Goal: Task Accomplishment & Management: Manage account settings

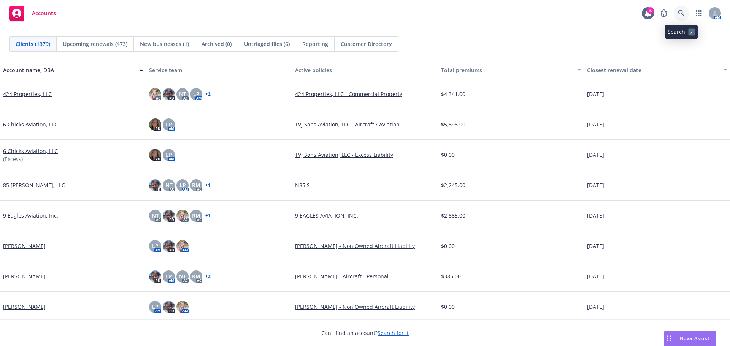
click at [681, 14] on icon at bounding box center [681, 13] width 6 height 6
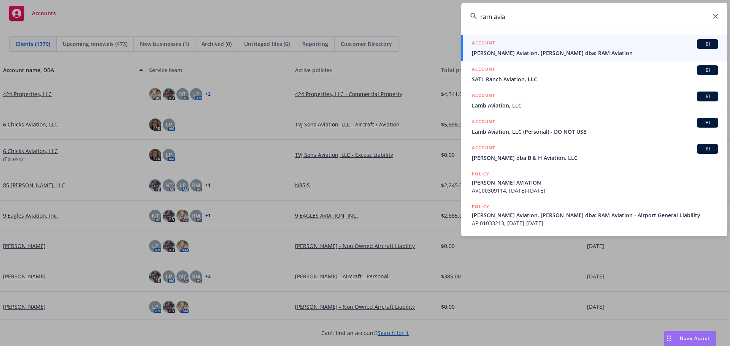
type input "ram avia"
click at [529, 51] on span "[PERSON_NAME] Aviation, [PERSON_NAME] dba: RAM Aviation" at bounding box center [595, 53] width 246 height 8
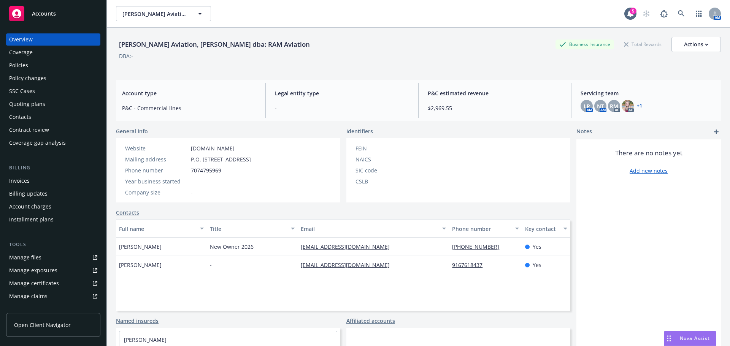
click at [28, 68] on div "Policies" at bounding box center [53, 65] width 88 height 12
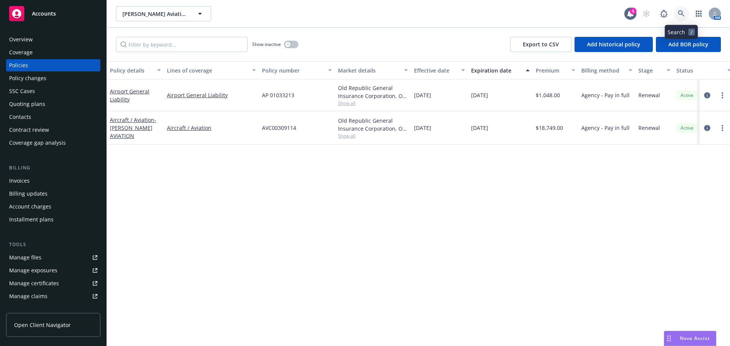
click at [682, 17] on link at bounding box center [681, 13] width 15 height 15
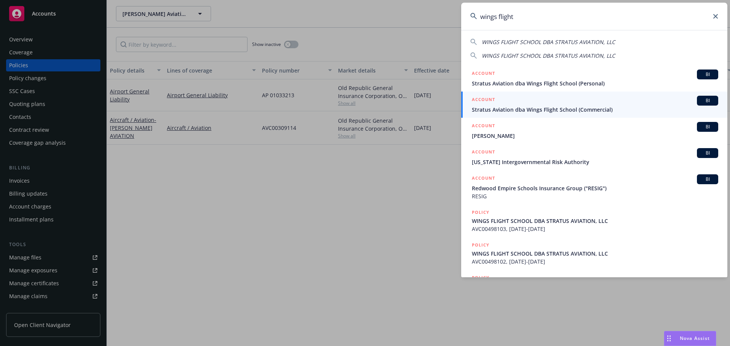
type input "wings flight"
click at [507, 107] on span "Stratus Aviation dba Wings Flight School (Commercial)" at bounding box center [595, 110] width 246 height 8
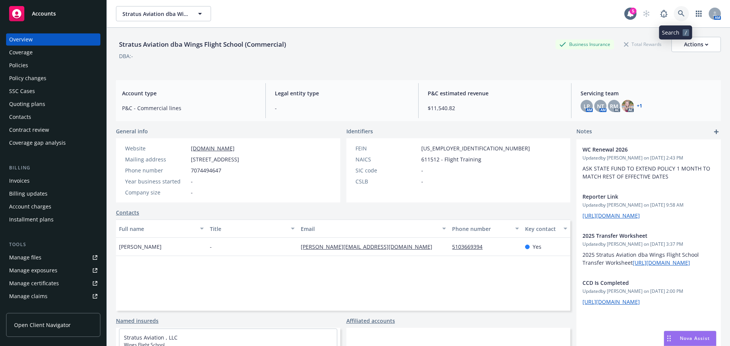
click at [674, 10] on link at bounding box center [681, 13] width 15 height 15
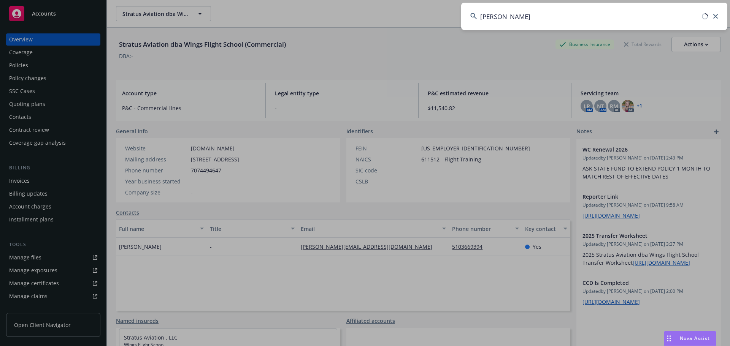
type input "[PERSON_NAME]"
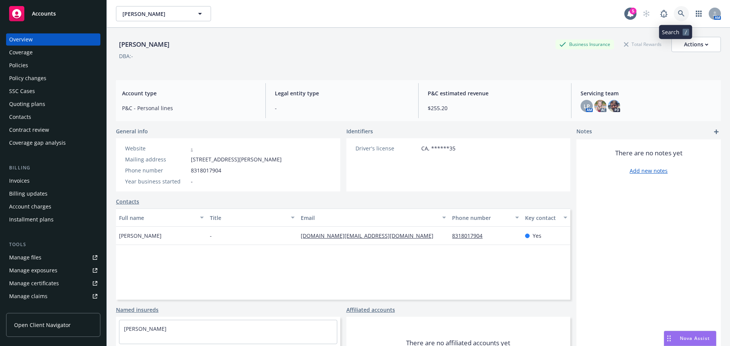
click at [675, 18] on link at bounding box center [681, 13] width 15 height 15
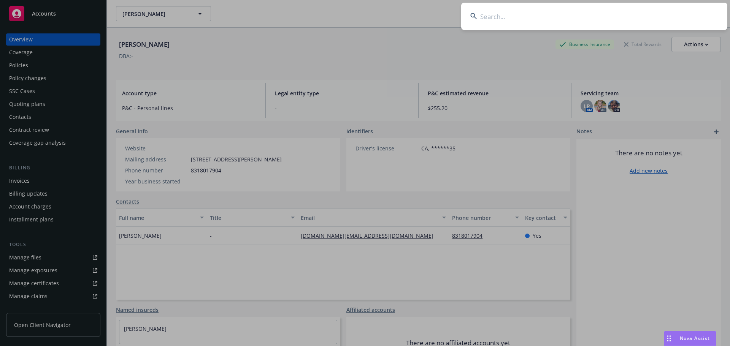
click at [502, 21] on input at bounding box center [594, 16] width 266 height 27
drag, startPoint x: 637, startPoint y: 17, endPoint x: 632, endPoint y: 16, distance: 5.4
click at [633, 17] on input at bounding box center [594, 16] width 266 height 27
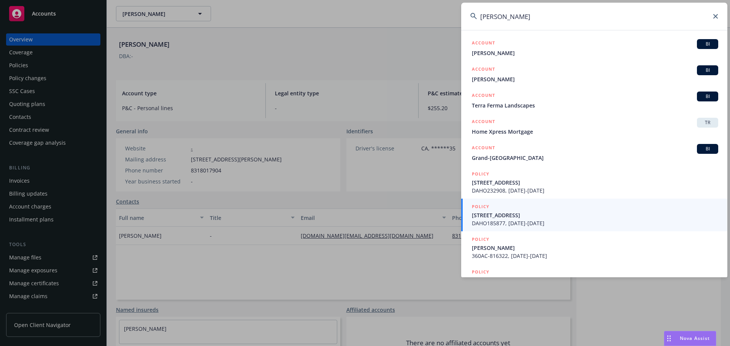
click at [538, 21] on input "[PERSON_NAME]" at bounding box center [594, 16] width 266 height 27
click at [540, 19] on input "[PERSON_NAME]" at bounding box center [594, 16] width 266 height 27
drag, startPoint x: 540, startPoint y: 18, endPoint x: 544, endPoint y: 9, distance: 9.7
click at [541, 17] on input "[PERSON_NAME]" at bounding box center [594, 16] width 266 height 27
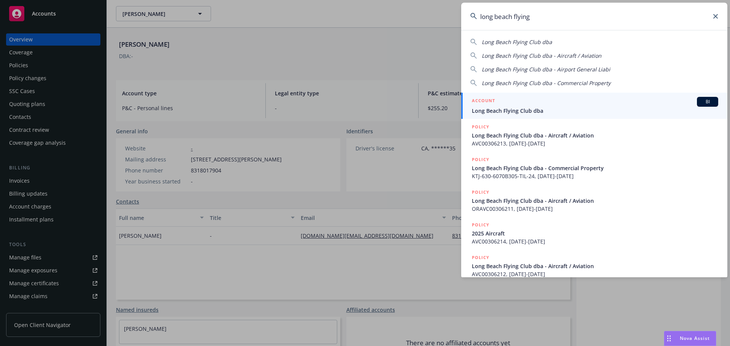
type input "long beach flying"
click at [545, 109] on span "Long Beach Flying Club dba" at bounding box center [595, 111] width 246 height 8
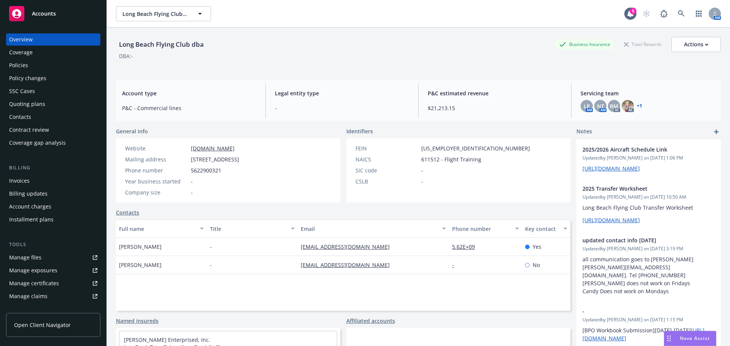
click at [59, 179] on div "Invoices" at bounding box center [53, 181] width 88 height 12
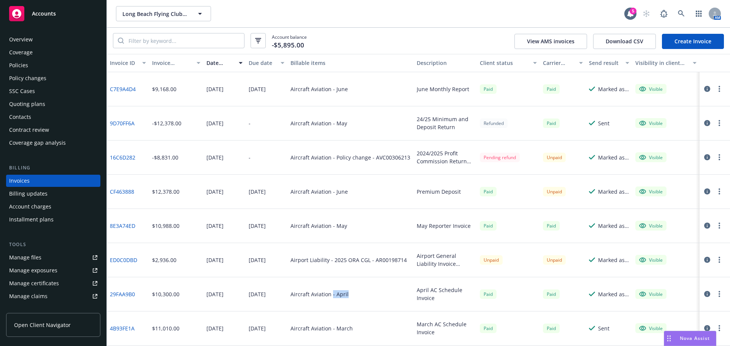
drag, startPoint x: 344, startPoint y: 285, endPoint x: 328, endPoint y: 306, distance: 27.1
click at [328, 306] on div "Aircraft Aviation - April" at bounding box center [350, 295] width 126 height 34
